Goal: Navigation & Orientation: Understand site structure

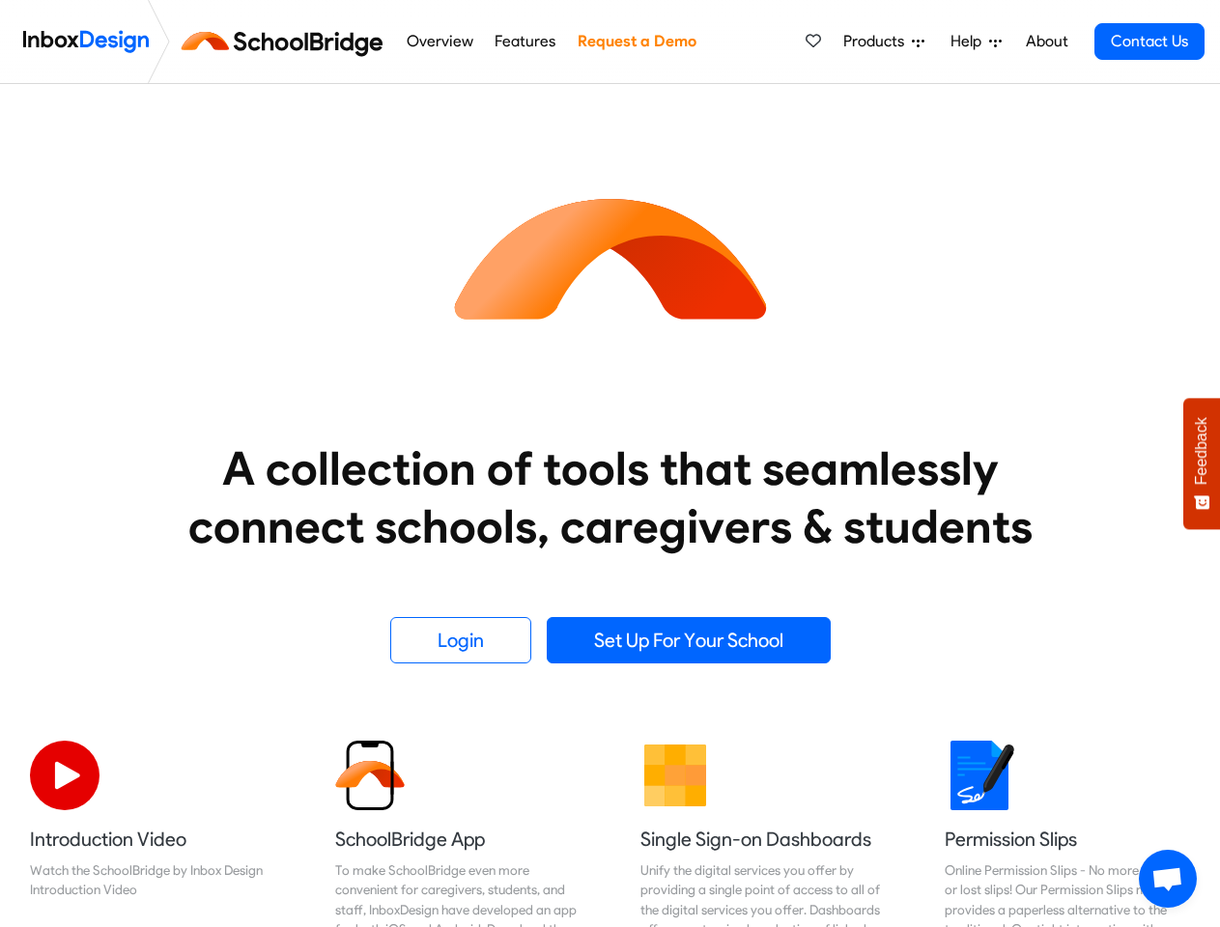
click at [609, 464] on heading "A collection of tools that seamlessly connect schools, caregivers & students" at bounding box center [611, 497] width 918 height 116
click at [885, 42] on span "Products" at bounding box center [877, 41] width 69 height 23
click at [977, 42] on span "Help" at bounding box center [969, 41] width 39 height 23
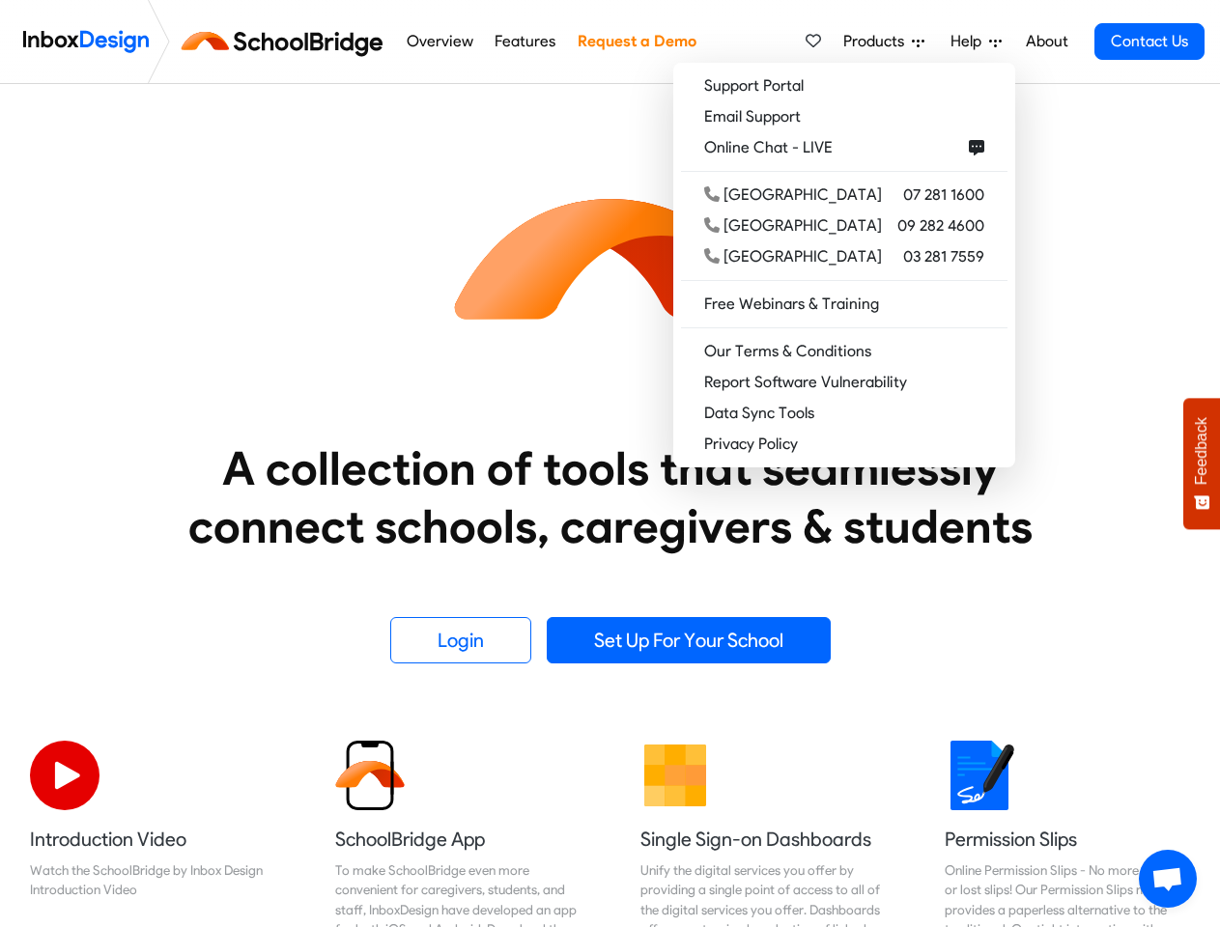
click at [1202, 464] on span "Feedback" at bounding box center [1201, 451] width 17 height 68
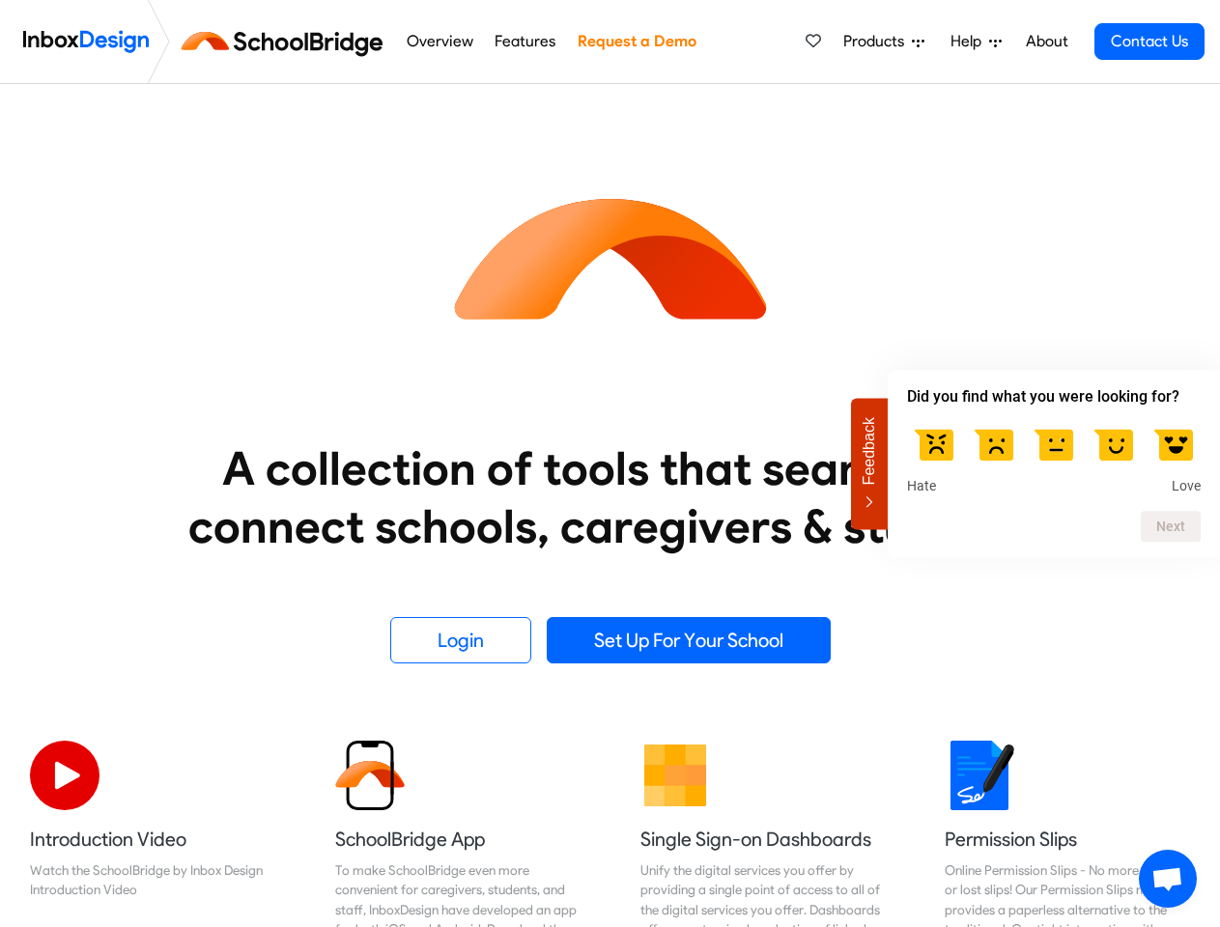
click at [1168, 879] on span "Open chat" at bounding box center [1167, 880] width 32 height 27
